Goal: Book appointment/travel/reservation

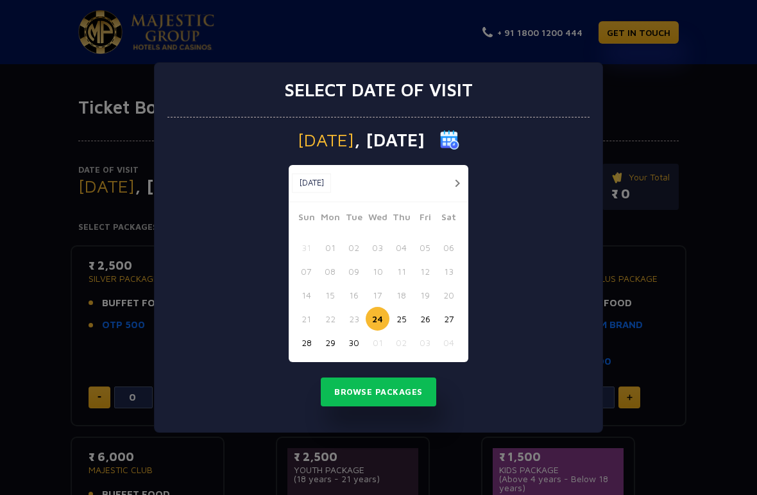
click at [408, 390] on button "Browse Packages" at bounding box center [378, 392] width 115 height 30
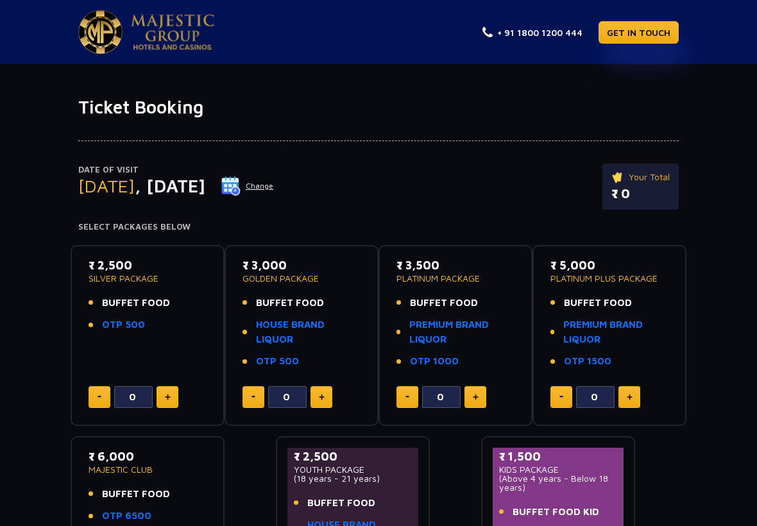
click at [274, 177] on button "Change" at bounding box center [247, 186] width 53 height 21
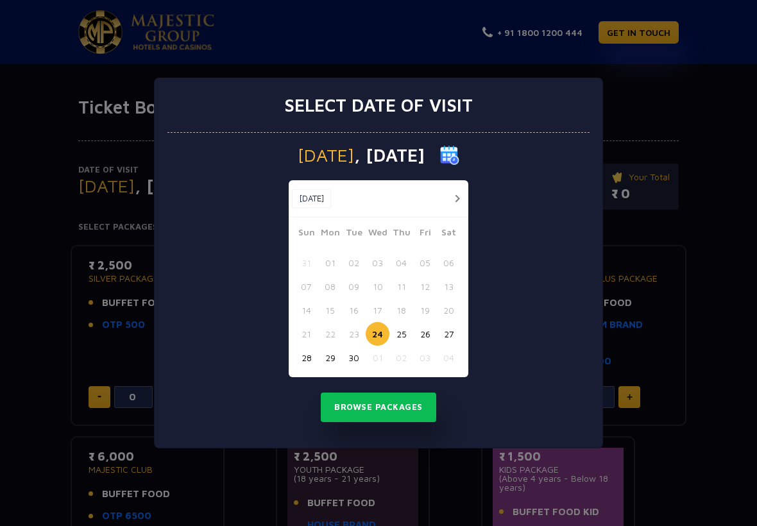
click at [399, 336] on button "25" at bounding box center [401, 334] width 24 height 24
click at [405, 405] on button "Browse Packages" at bounding box center [378, 408] width 115 height 30
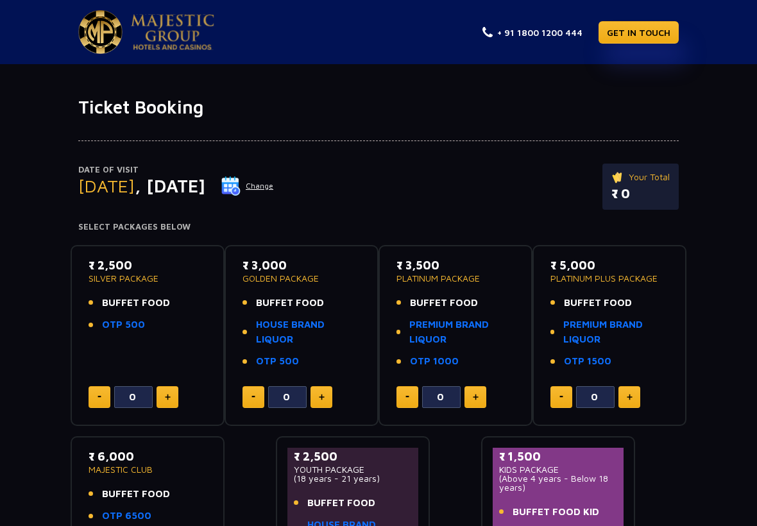
click at [274, 185] on button "Change" at bounding box center [247, 186] width 53 height 21
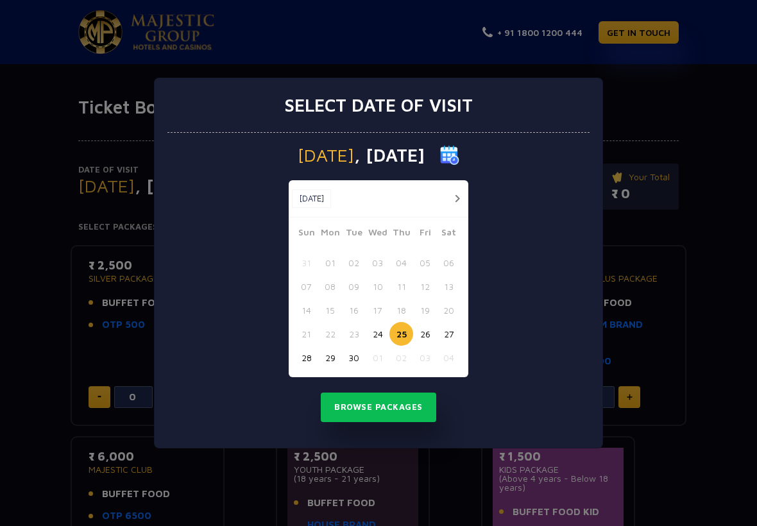
click at [422, 329] on button "26" at bounding box center [425, 334] width 24 height 24
click at [416, 404] on button "Browse Packages" at bounding box center [378, 408] width 115 height 30
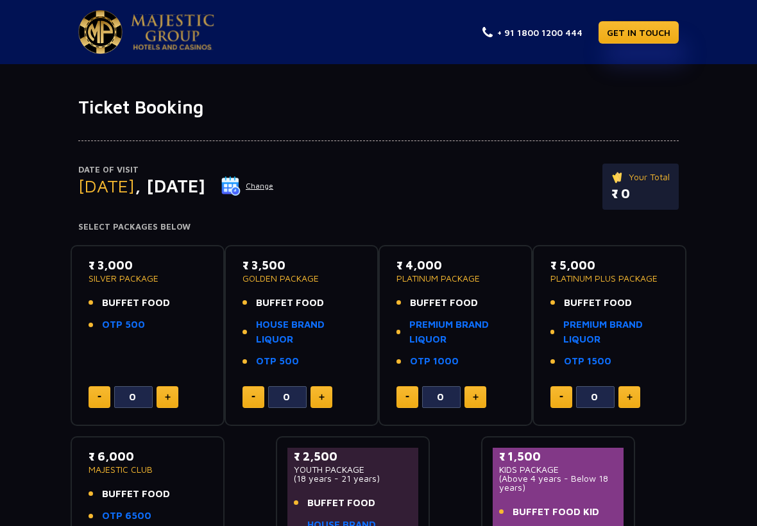
click at [274, 183] on button "Change" at bounding box center [247, 186] width 53 height 21
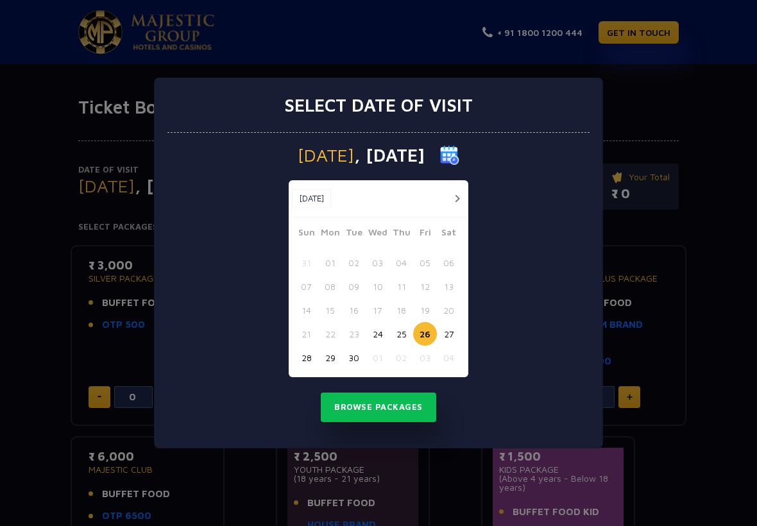
click at [448, 330] on button "27" at bounding box center [449, 334] width 24 height 24
click at [409, 406] on button "Browse Packages" at bounding box center [378, 408] width 115 height 30
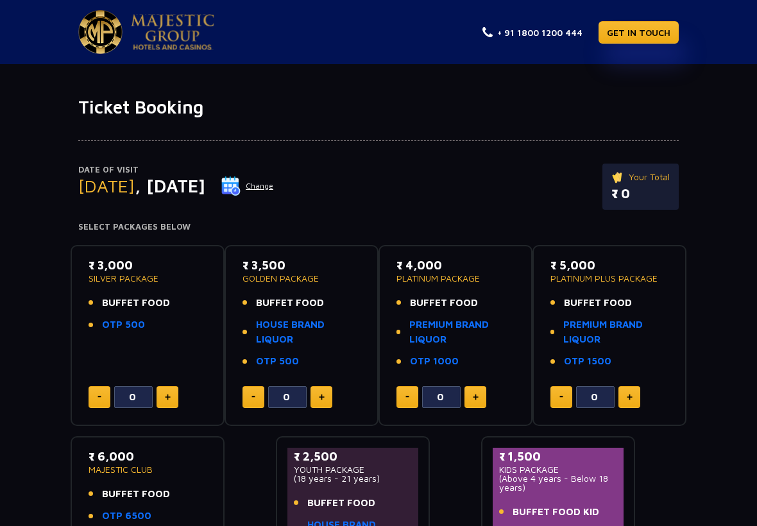
click at [274, 194] on button "Change" at bounding box center [247, 186] width 53 height 21
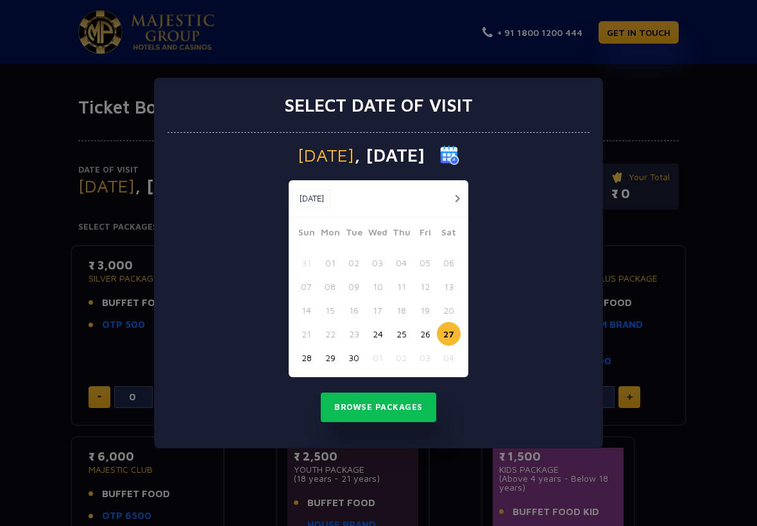
click at [312, 351] on button "28" at bounding box center [306, 358] width 24 height 24
click at [411, 402] on button "Browse Packages" at bounding box center [378, 408] width 115 height 30
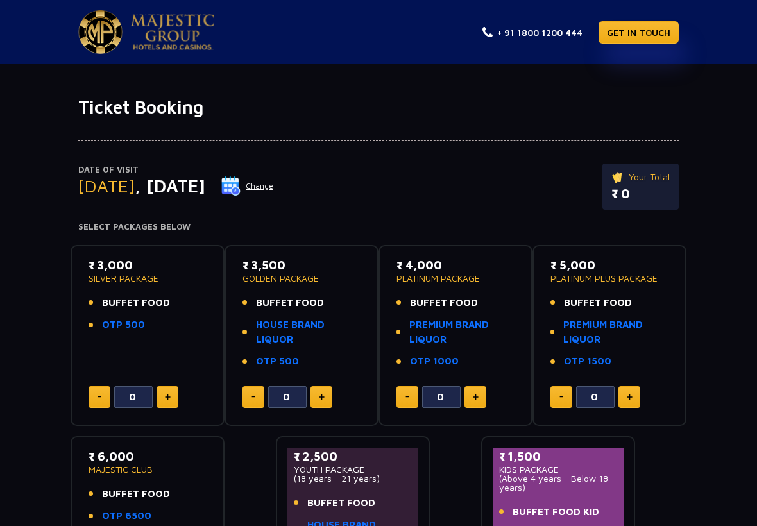
click at [274, 190] on button "Change" at bounding box center [247, 186] width 53 height 21
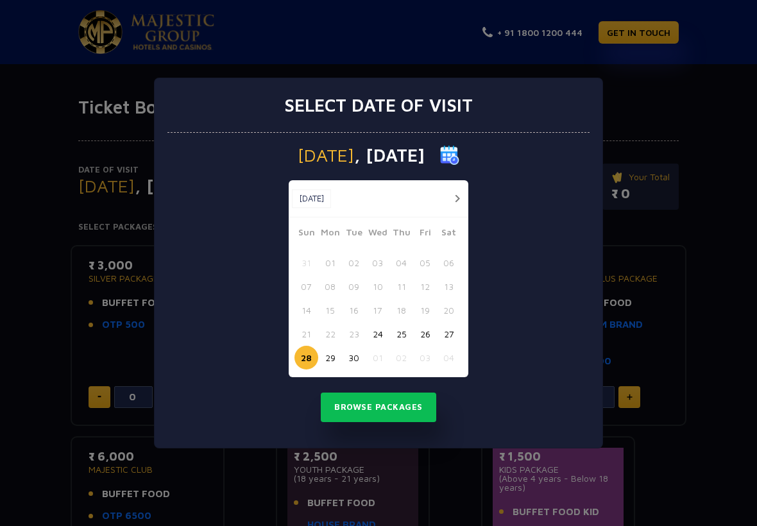
click at [330, 353] on button "29" at bounding box center [330, 358] width 24 height 24
click at [398, 413] on button "Browse Packages" at bounding box center [378, 408] width 115 height 30
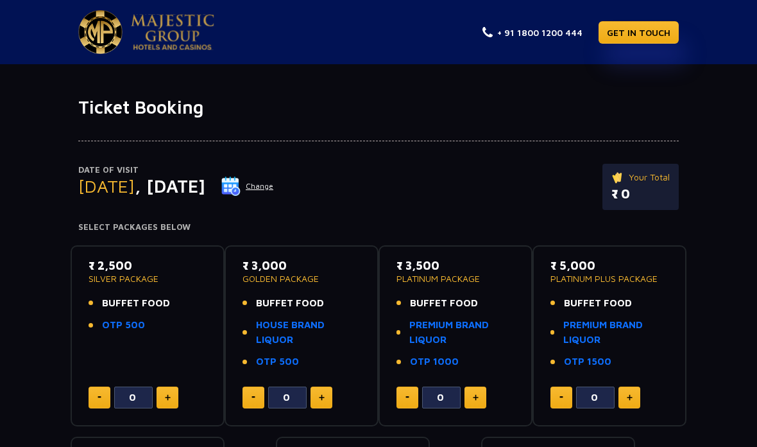
click at [274, 185] on button "Change" at bounding box center [247, 186] width 53 height 21
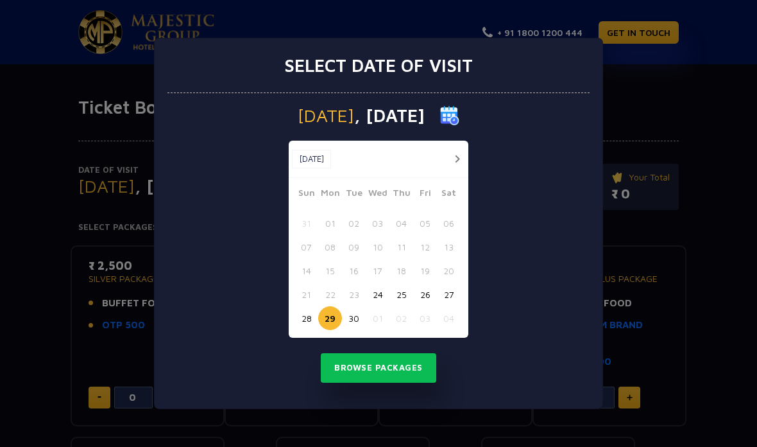
click at [385, 292] on button "24" at bounding box center [378, 294] width 24 height 24
click at [420, 364] on button "Browse Packages" at bounding box center [378, 368] width 115 height 30
